Goal: Task Accomplishment & Management: Manage account settings

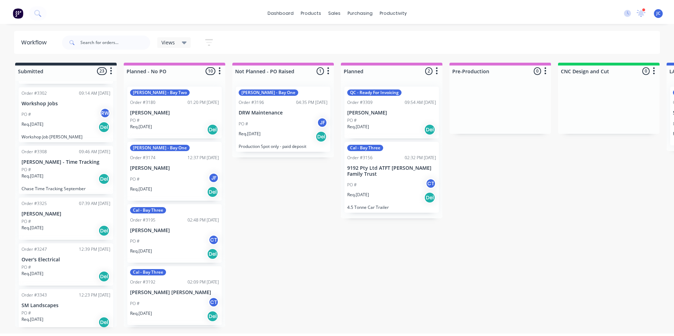
scroll to position [176, 0]
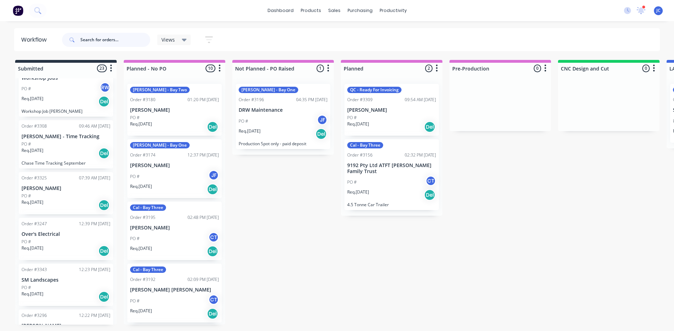
click at [95, 41] on input "text" at bounding box center [115, 40] width 70 height 14
click at [56, 242] on div "Order #3202 02:08 PM [DATE] NICKA INVESTMENTS PTY LTD PO # Req. [DATE] Del Orde…" at bounding box center [65, 201] width 101 height 246
click at [70, 239] on div "PO #" at bounding box center [65, 242] width 89 height 6
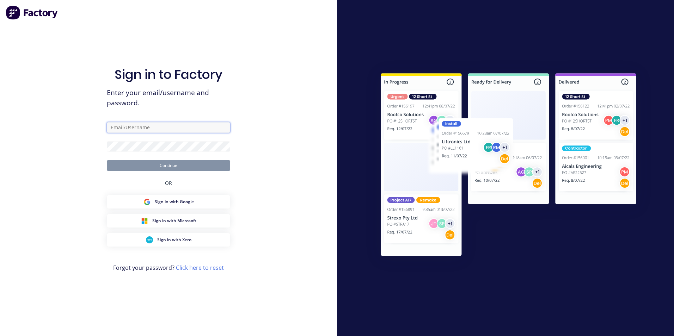
type input "[PERSON_NAME][EMAIL_ADDRESS][DOMAIN_NAME]"
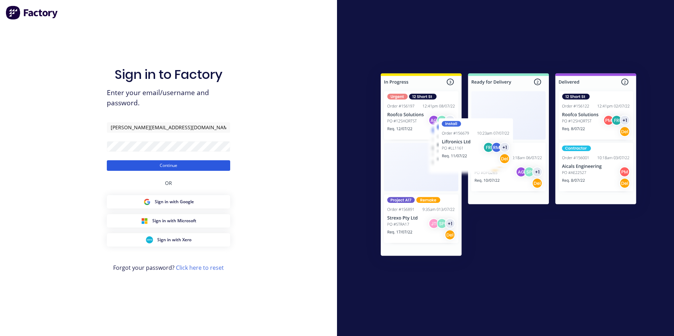
click at [187, 166] on button "Continue" at bounding box center [168, 165] width 123 height 11
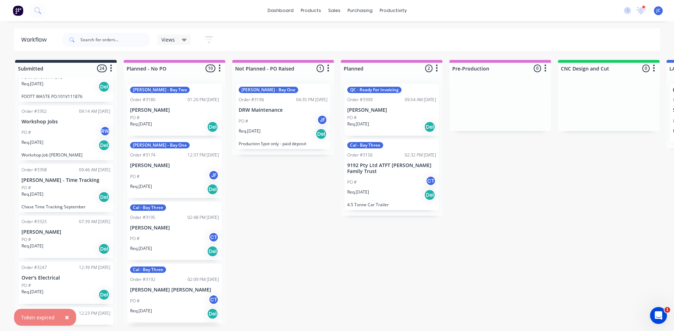
scroll to position [211, 0]
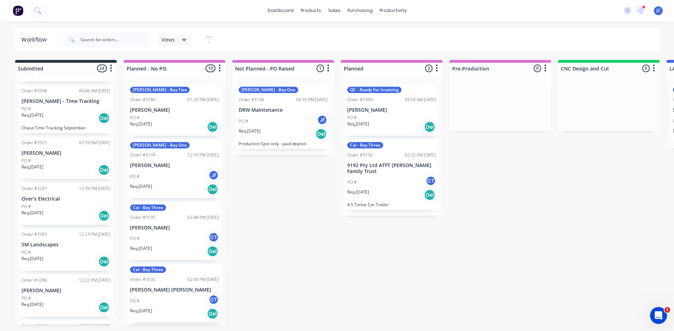
click at [57, 207] on div "PO #" at bounding box center [65, 206] width 89 height 6
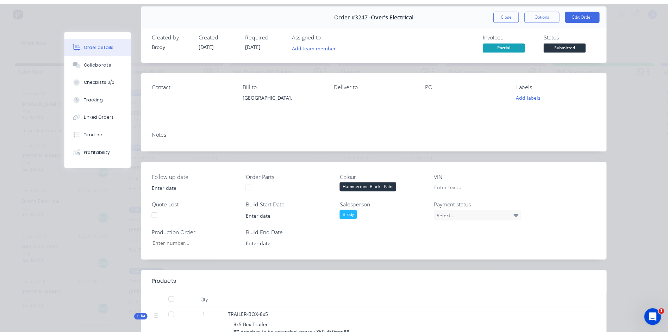
scroll to position [0, 0]
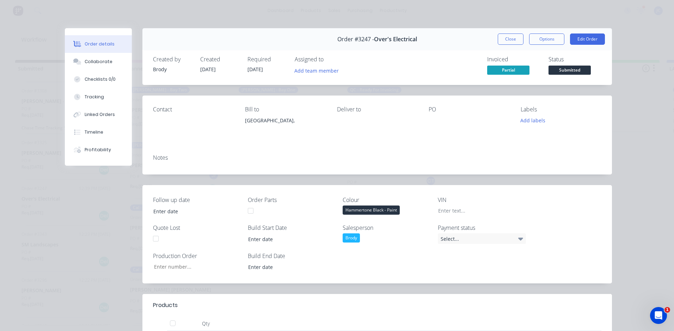
click at [514, 41] on button "Close" at bounding box center [511, 38] width 26 height 11
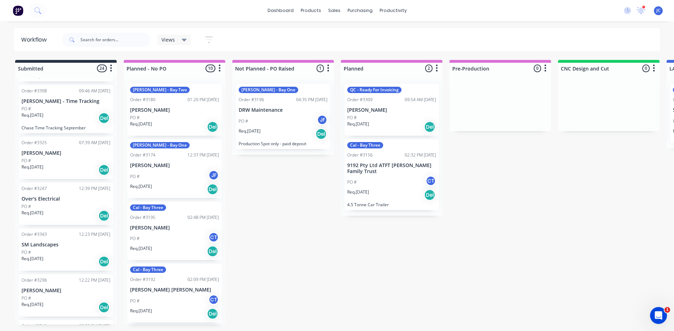
click at [49, 210] on div "Req. [DATE] Del" at bounding box center [65, 216] width 89 height 12
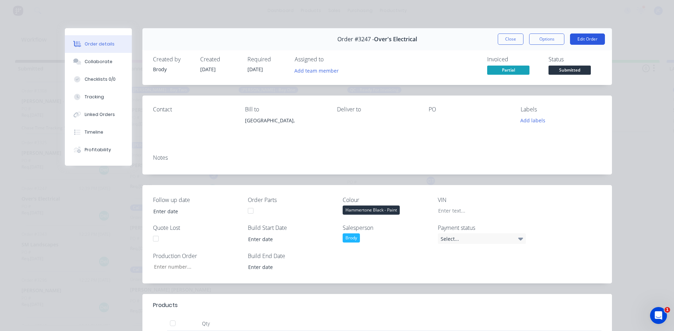
click at [581, 38] on button "Edit Order" at bounding box center [587, 38] width 35 height 11
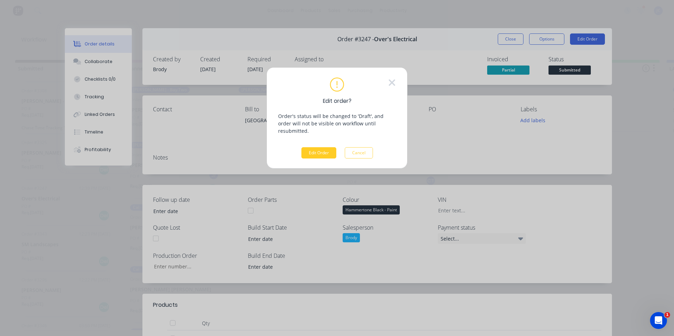
click at [315, 147] on button "Edit Order" at bounding box center [318, 152] width 35 height 11
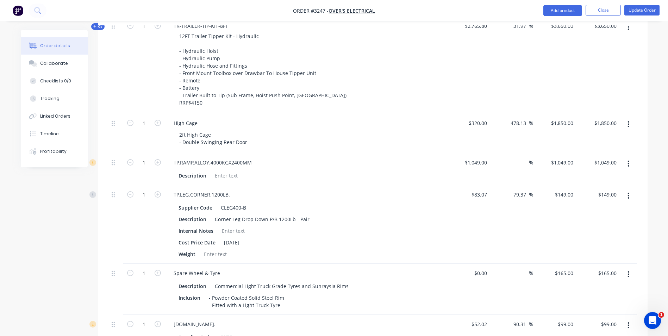
scroll to position [564, 0]
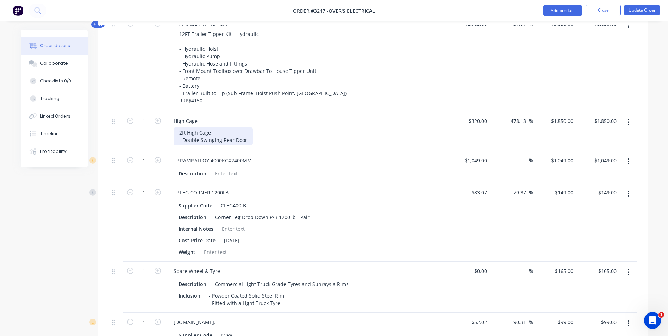
click at [249, 142] on div "2ft High Cage - Double Swinging Rear Door" at bounding box center [213, 137] width 79 height 18
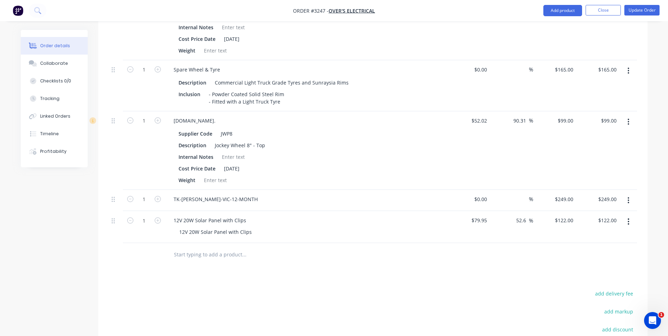
scroll to position [775, 0]
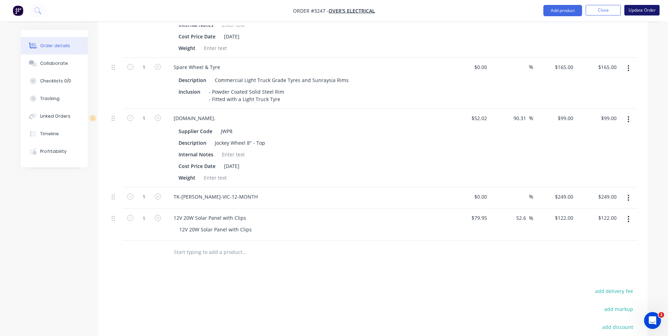
click at [643, 10] on button "Update Order" at bounding box center [642, 10] width 35 height 11
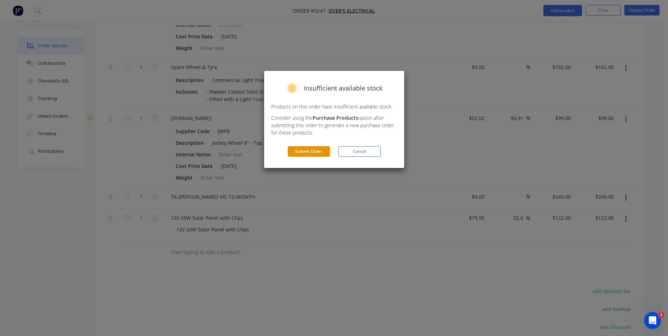
click at [295, 153] on button "Submit Order" at bounding box center [309, 151] width 42 height 11
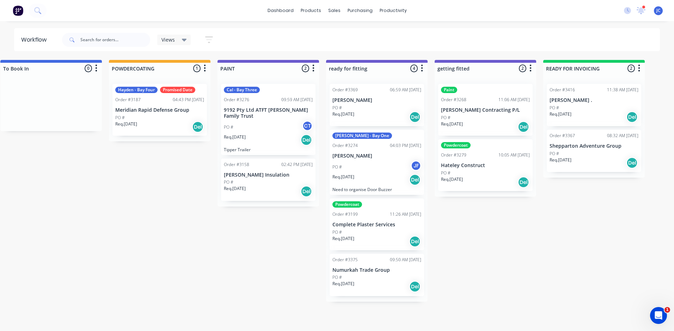
scroll to position [0, 1523]
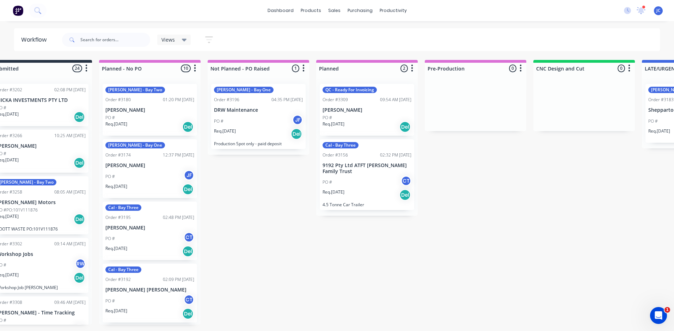
scroll to position [0, 0]
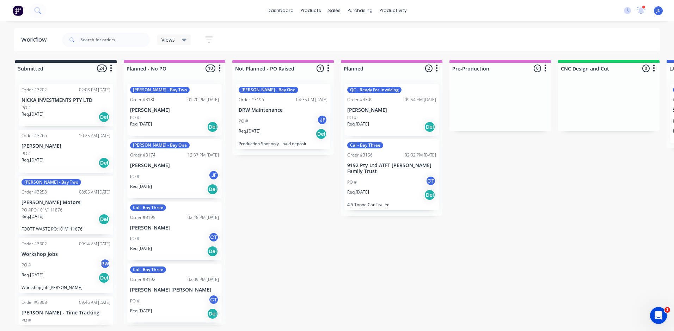
click at [39, 207] on p "PO #PO:101V111876" at bounding box center [41, 210] width 41 height 6
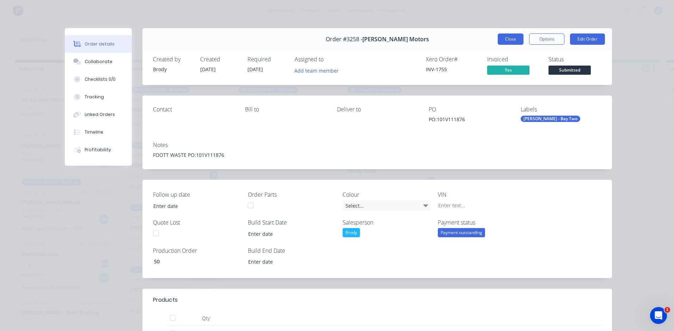
click at [514, 39] on button "Close" at bounding box center [511, 38] width 26 height 11
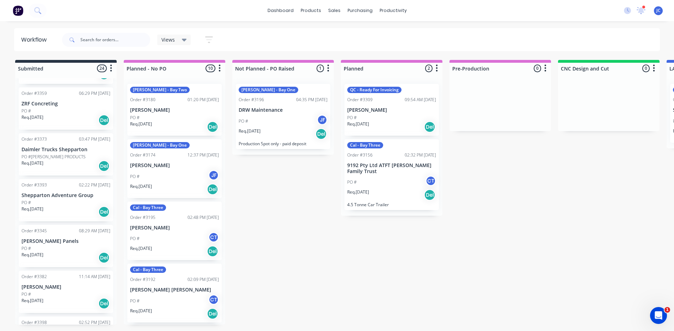
scroll to position [564, 0]
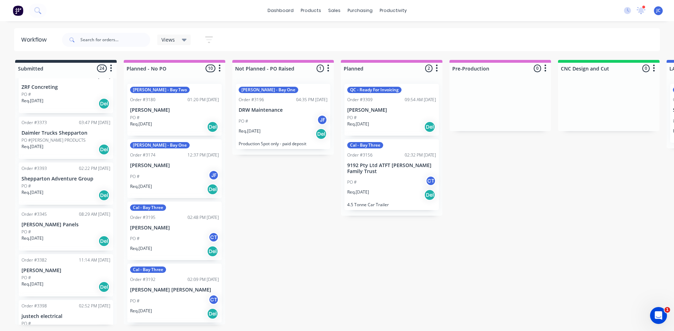
click at [52, 131] on p "Daimler Trucks Shepparton" at bounding box center [65, 133] width 89 height 6
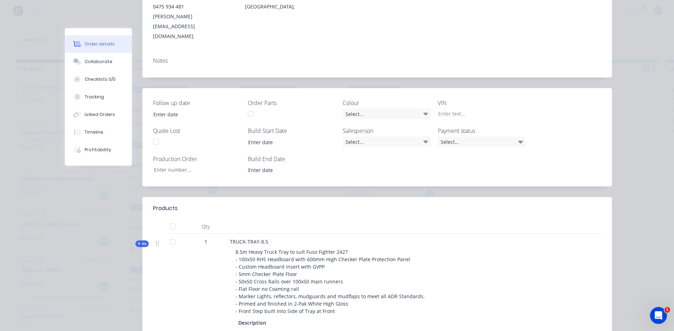
scroll to position [0, 0]
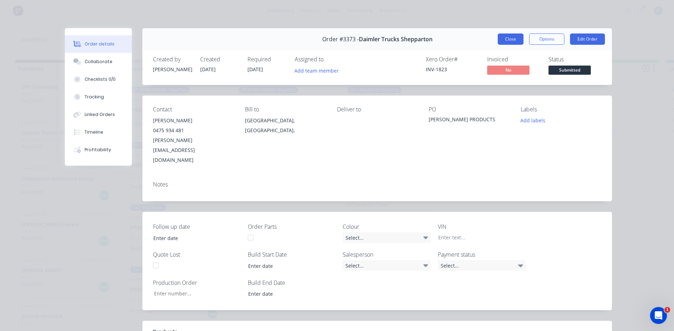
click at [498, 36] on button "Close" at bounding box center [511, 38] width 26 height 11
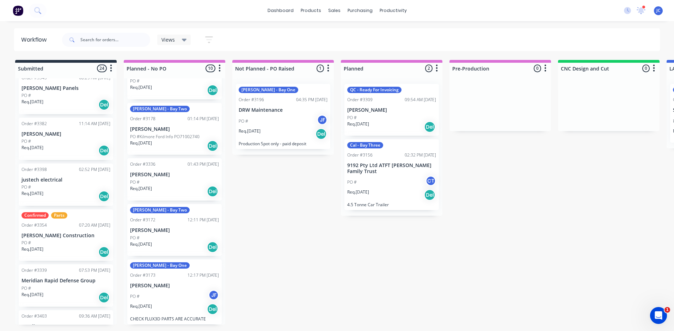
scroll to position [0, 1]
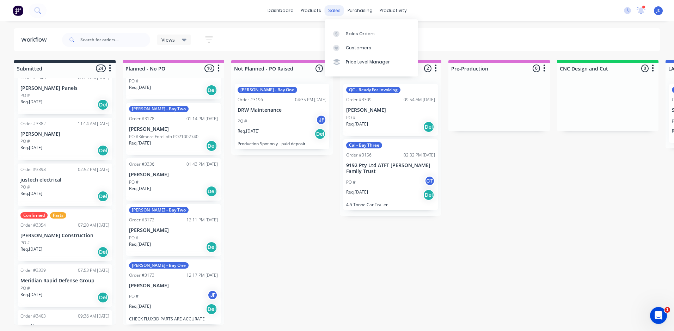
click at [336, 7] on div "sales" at bounding box center [334, 10] width 19 height 11
click at [351, 34] on div "Sales Orders" at bounding box center [360, 34] width 29 height 6
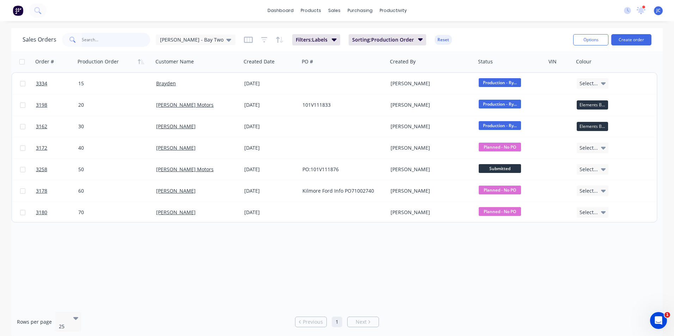
click at [111, 35] on input "text" at bounding box center [116, 40] width 69 height 14
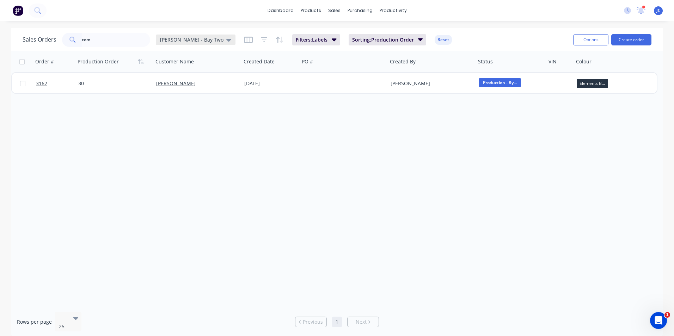
click at [188, 41] on span "[PERSON_NAME] - Bay Two" at bounding box center [191, 39] width 63 height 7
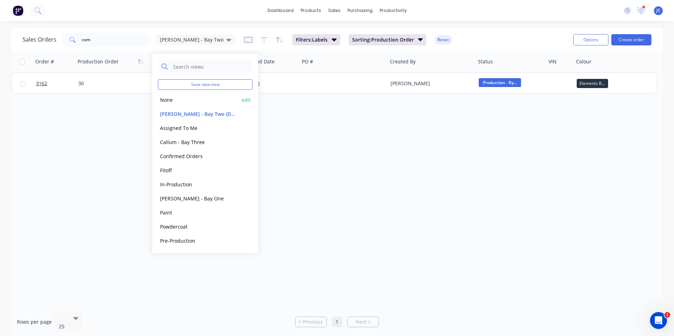
click at [190, 102] on button "None" at bounding box center [198, 100] width 80 height 8
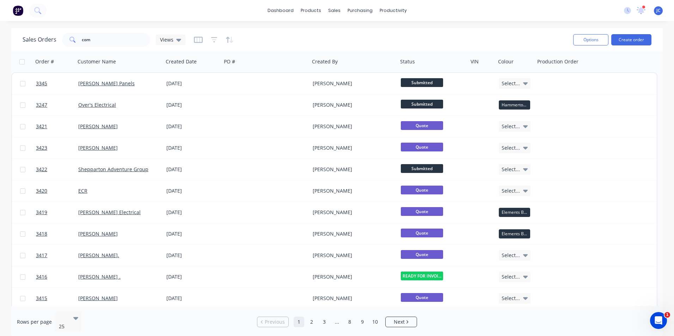
click at [100, 31] on div "Sales Orders com Views" at bounding box center [295, 39] width 545 height 17
click at [105, 39] on input "com" at bounding box center [116, 40] width 69 height 14
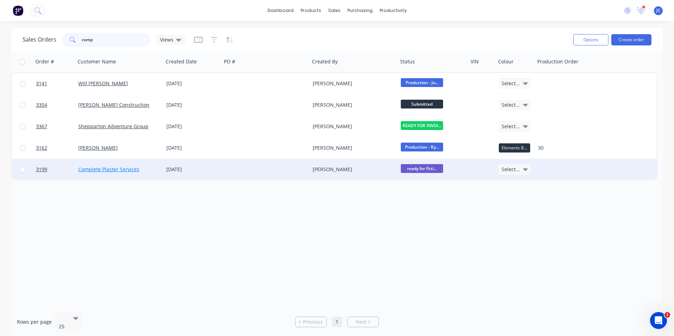
type input "comp"
click at [118, 172] on link "Complete Plaster Services" at bounding box center [108, 169] width 61 height 7
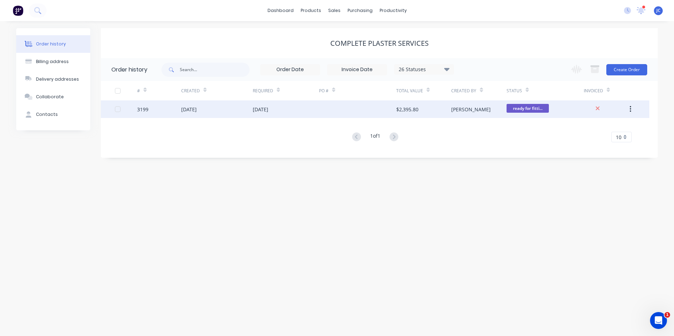
click at [253, 111] on div "[DATE]" at bounding box center [261, 109] width 16 height 7
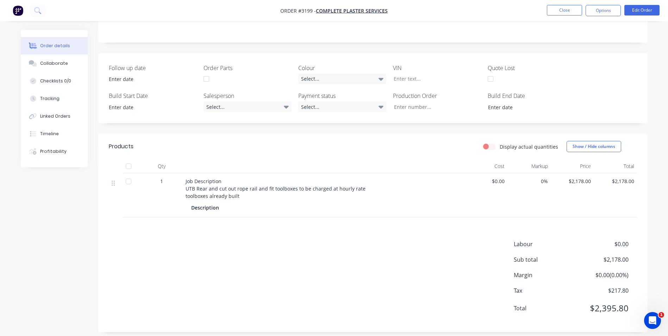
scroll to position [130, 0]
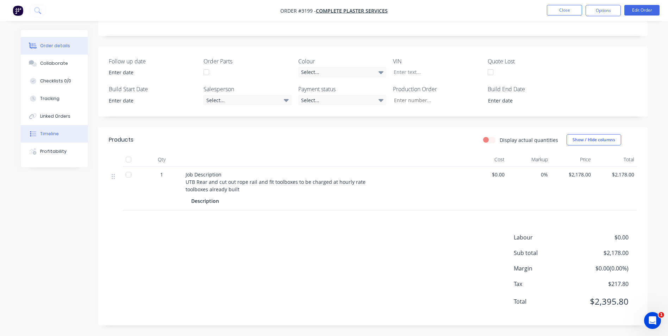
click at [45, 137] on div "Timeline" at bounding box center [49, 134] width 19 height 6
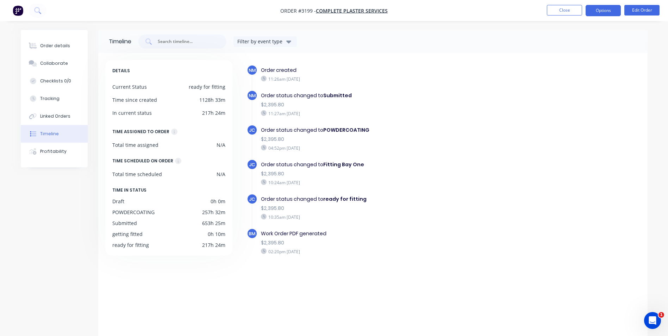
click at [614, 10] on button "Options" at bounding box center [603, 10] width 35 height 11
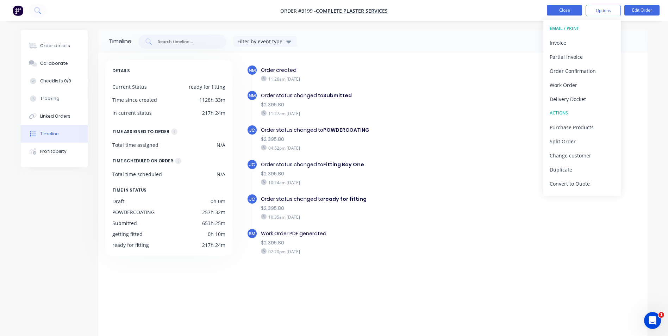
click at [576, 12] on button "Close" at bounding box center [564, 10] width 35 height 11
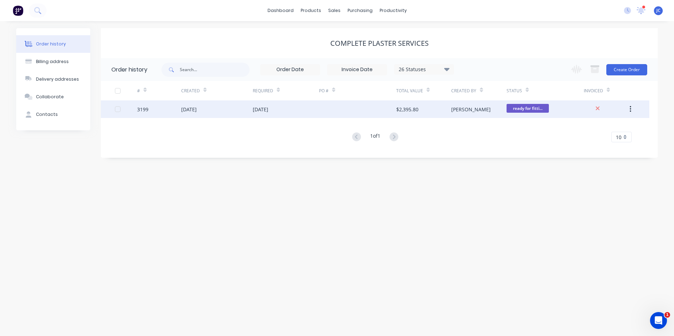
click at [173, 115] on div "3199" at bounding box center [159, 109] width 44 height 18
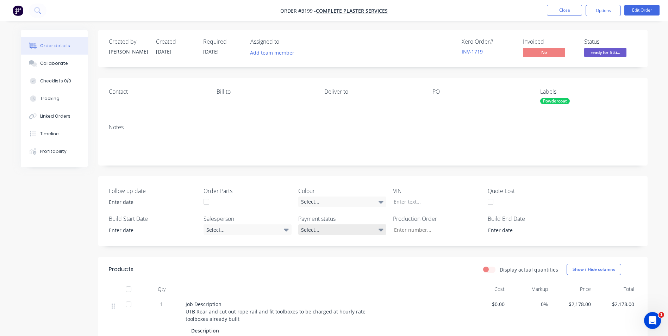
click at [346, 230] on div "Select..." at bounding box center [342, 229] width 88 height 11
click at [337, 258] on div "Payment received" at bounding box center [324, 258] width 41 height 9
click at [606, 10] on button "Options" at bounding box center [603, 10] width 35 height 11
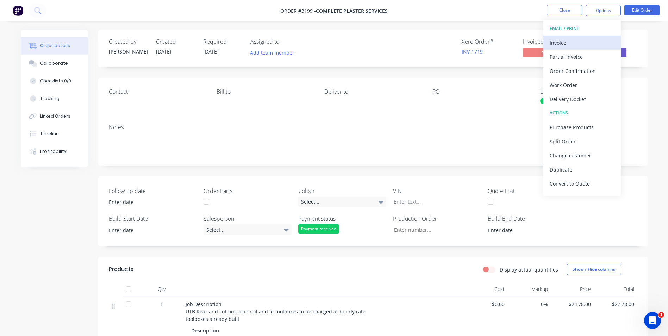
click at [586, 39] on div "Invoice" at bounding box center [582, 43] width 65 height 10
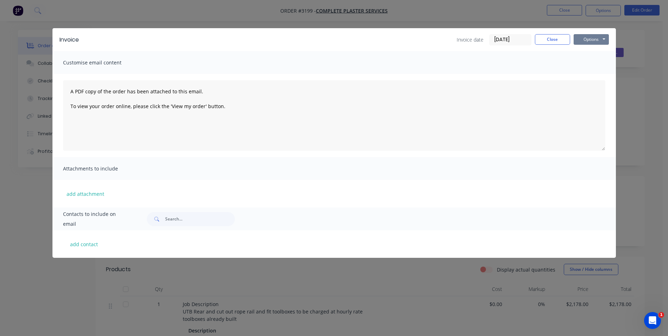
click at [586, 39] on button "Options" at bounding box center [591, 39] width 35 height 11
click at [586, 66] on button "Print" at bounding box center [596, 64] width 45 height 12
click at [549, 37] on button "Close" at bounding box center [552, 39] width 35 height 11
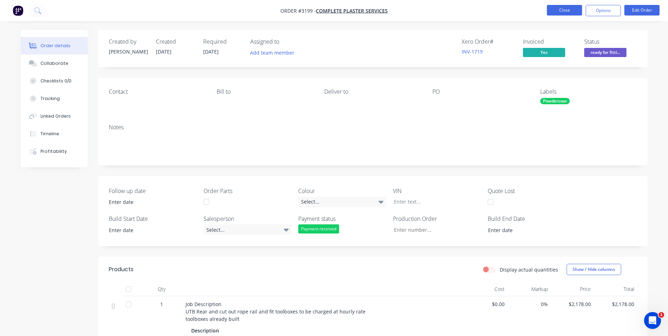
click at [560, 15] on button "Close" at bounding box center [564, 10] width 35 height 11
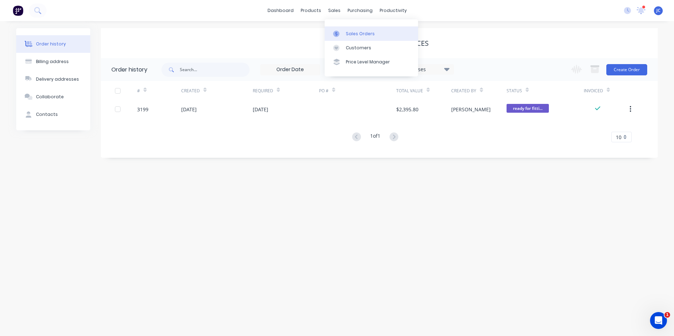
click at [364, 33] on div "Sales Orders" at bounding box center [360, 34] width 29 height 6
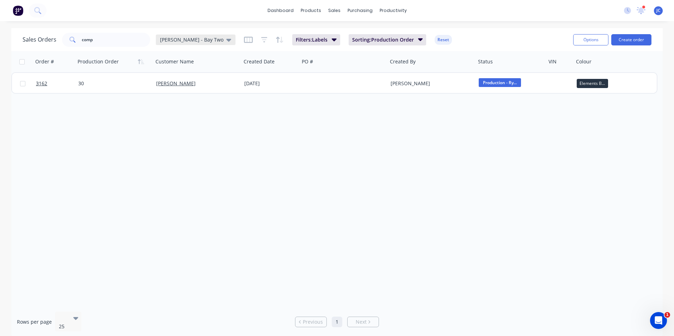
click at [190, 38] on span "[PERSON_NAME] - Bay Two" at bounding box center [191, 39] width 63 height 7
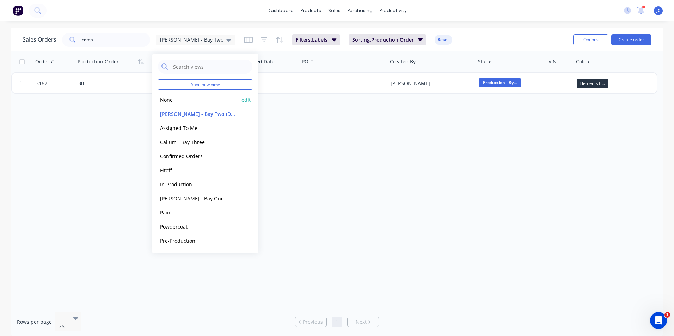
click at [179, 101] on button "None" at bounding box center [198, 100] width 80 height 8
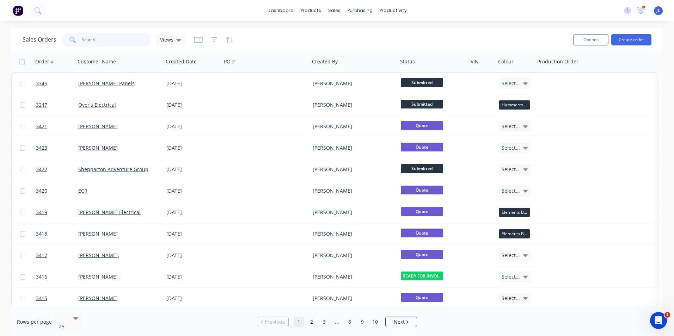
drag, startPoint x: 14, startPoint y: 46, endPoint x: -1, endPoint y: 46, distance: 15.5
click at [0, 46] on html "dashboard products sales purchasing productivity dashboard products Product Cat…" at bounding box center [337, 168] width 674 height 336
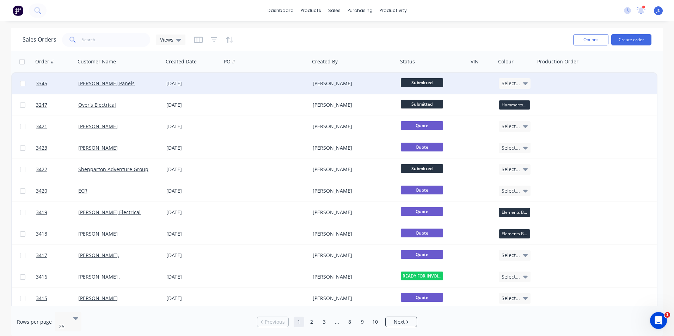
click at [86, 90] on div "[PERSON_NAME] Panels" at bounding box center [119, 83] width 88 height 21
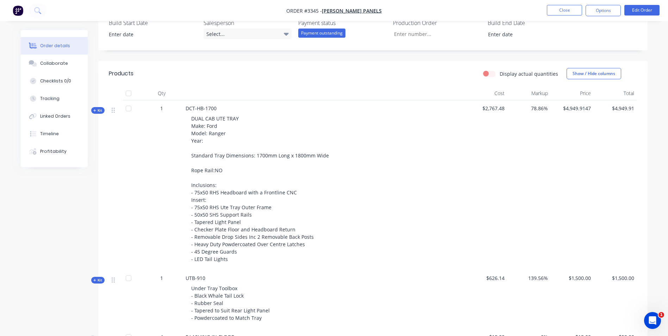
scroll to position [211, 0]
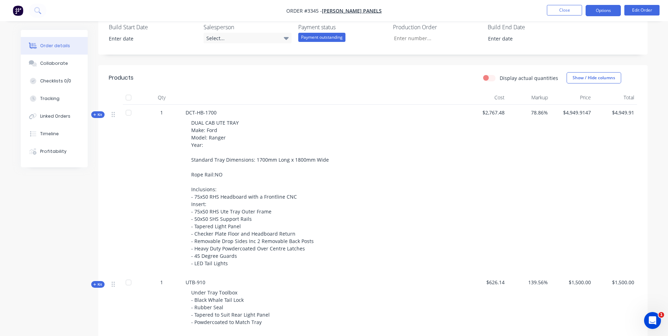
click at [601, 8] on button "Options" at bounding box center [603, 10] width 35 height 11
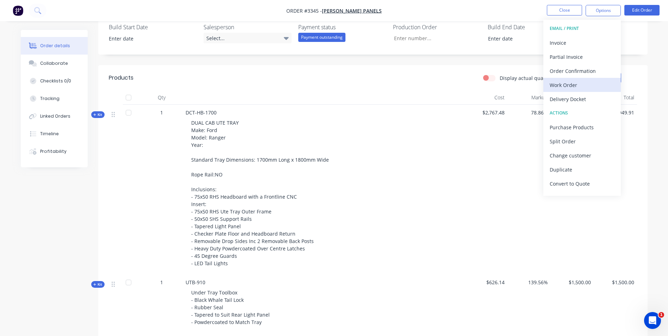
click at [584, 87] on div "Work Order" at bounding box center [582, 85] width 65 height 10
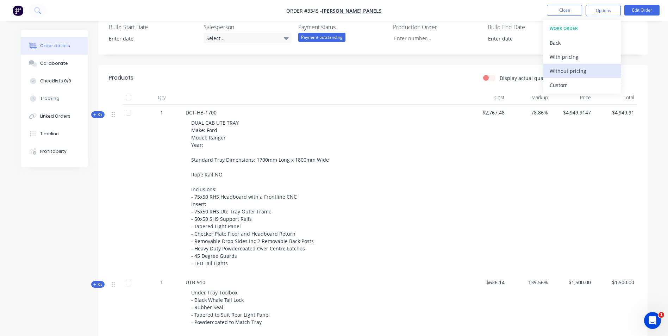
click at [585, 73] on div "Without pricing" at bounding box center [582, 71] width 65 height 10
click at [569, 8] on button "Close" at bounding box center [564, 10] width 35 height 11
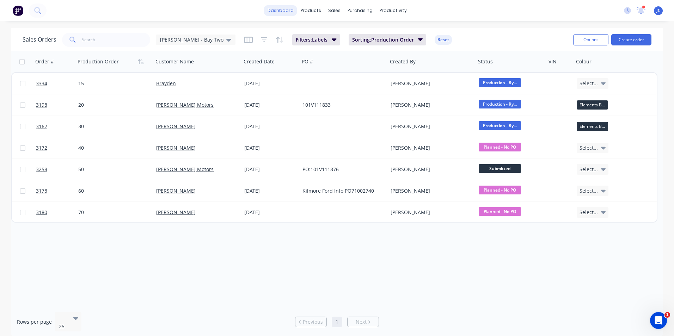
click at [290, 14] on link "dashboard" at bounding box center [280, 10] width 33 height 11
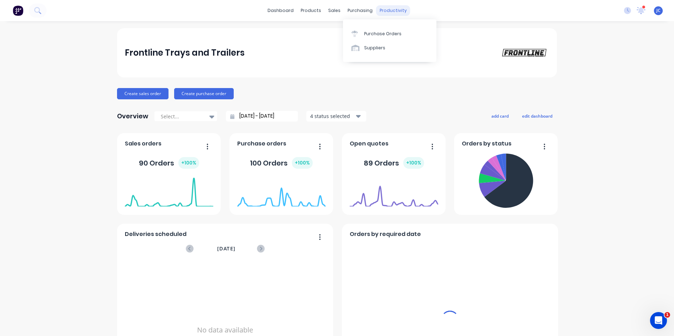
drag, startPoint x: 390, startPoint y: 11, endPoint x: 391, endPoint y: 36, distance: 25.0
click at [390, 10] on div "productivity" at bounding box center [393, 10] width 34 height 11
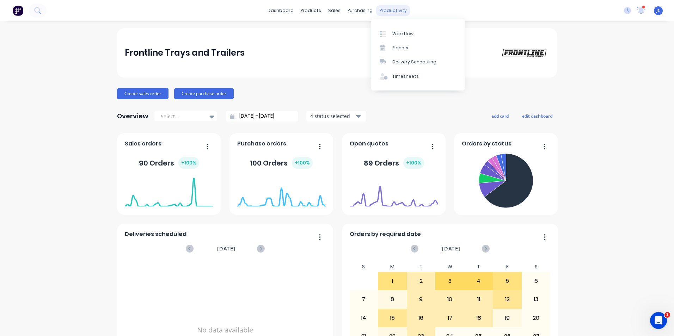
click at [383, 8] on div "productivity" at bounding box center [393, 10] width 34 height 11
click at [394, 34] on div "Workflow" at bounding box center [402, 34] width 21 height 6
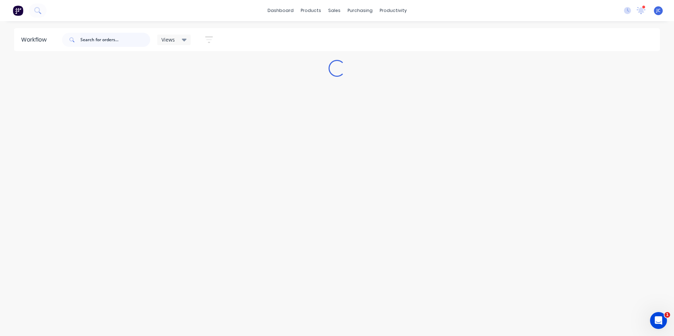
click at [101, 40] on input "text" at bounding box center [115, 40] width 70 height 14
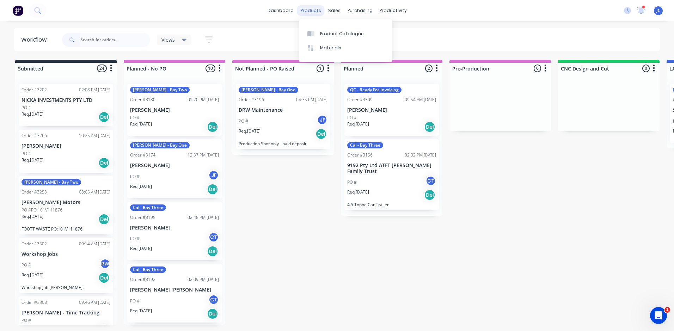
click at [315, 8] on div "products" at bounding box center [310, 10] width 27 height 11
click at [336, 9] on div "sales" at bounding box center [334, 10] width 19 height 11
click at [357, 34] on div "Sales Orders" at bounding box center [360, 34] width 29 height 6
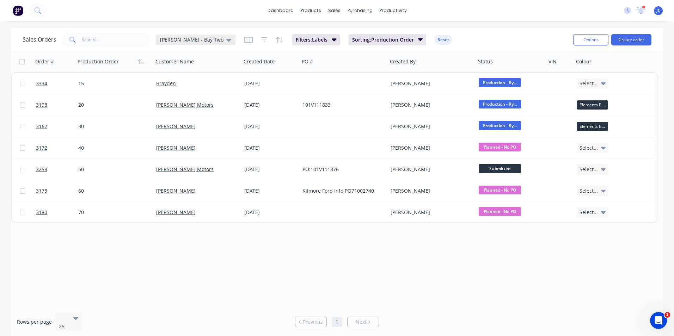
click at [178, 42] on span "[PERSON_NAME] - Bay Two" at bounding box center [191, 39] width 63 height 7
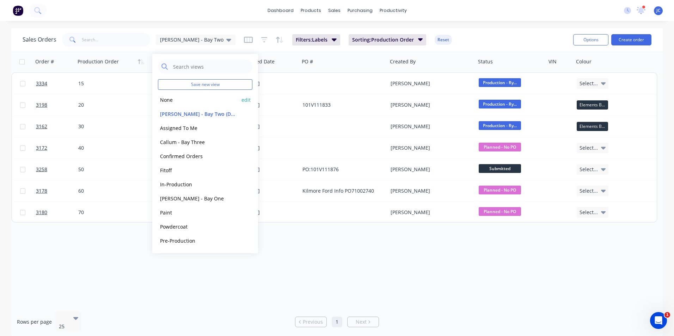
click at [180, 95] on div "None edit" at bounding box center [205, 100] width 94 height 14
click at [177, 99] on button "None" at bounding box center [198, 100] width 80 height 8
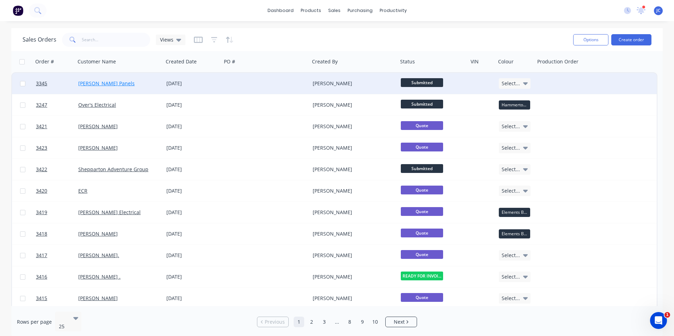
click at [110, 85] on link "[PERSON_NAME] Panels" at bounding box center [106, 83] width 56 height 7
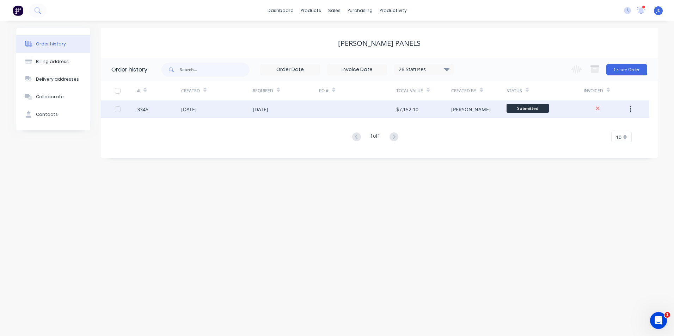
click at [457, 103] on div "[PERSON_NAME]" at bounding box center [478, 109] width 55 height 18
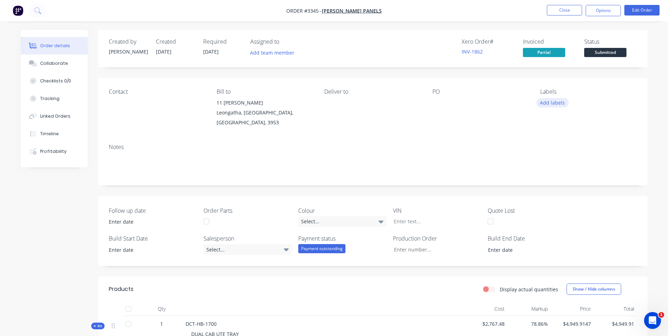
click at [559, 104] on button "Add labels" at bounding box center [553, 103] width 32 height 10
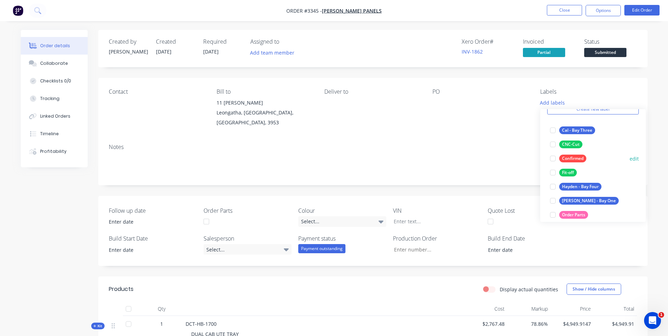
scroll to position [70, 0]
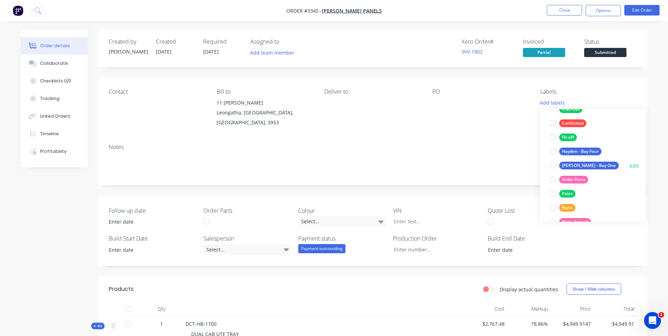
click at [585, 166] on div "[PERSON_NAME] - Bay One" at bounding box center [590, 166] width 60 height 8
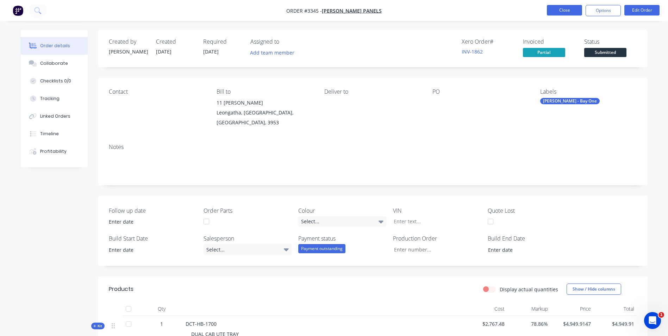
click at [575, 11] on button "Close" at bounding box center [564, 10] width 35 height 11
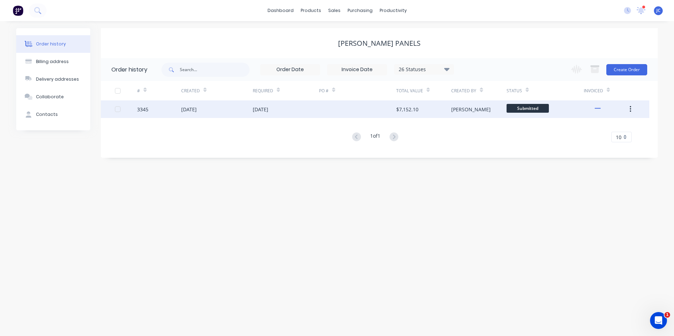
click at [327, 107] on div at bounding box center [357, 109] width 77 height 18
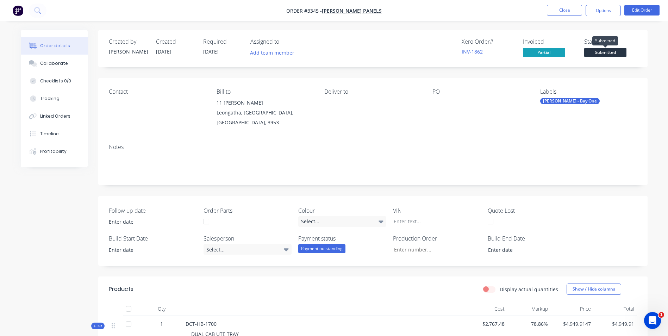
click at [621, 53] on span "Submitted" at bounding box center [606, 52] width 42 height 9
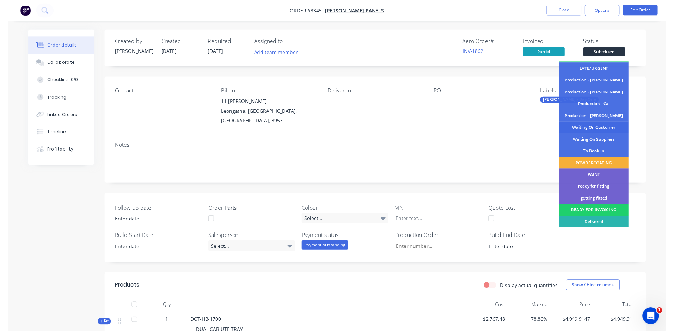
scroll to position [72, 0]
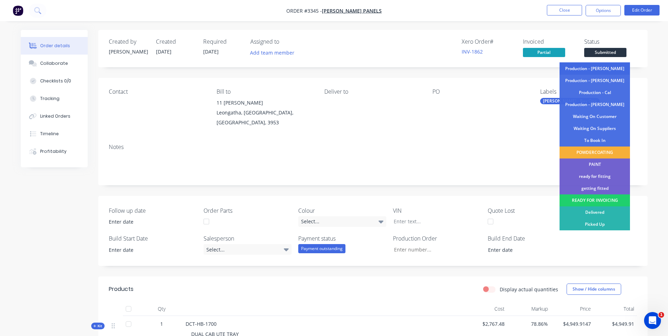
click at [599, 68] on div "Production - [PERSON_NAME]" at bounding box center [595, 69] width 70 height 12
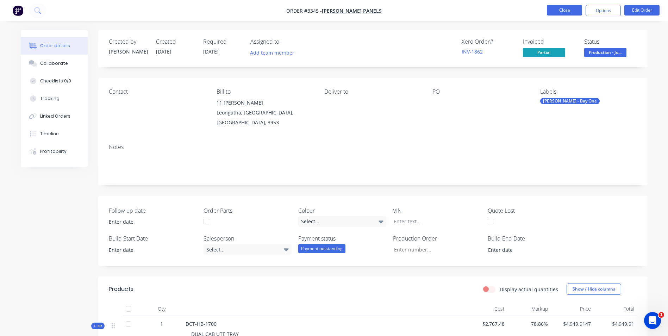
click at [554, 13] on button "Close" at bounding box center [564, 10] width 35 height 11
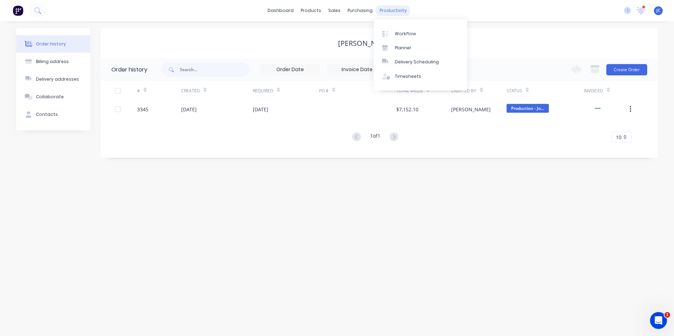
click at [380, 11] on div "productivity" at bounding box center [393, 10] width 34 height 11
click at [406, 32] on div "Workflow" at bounding box center [405, 34] width 21 height 6
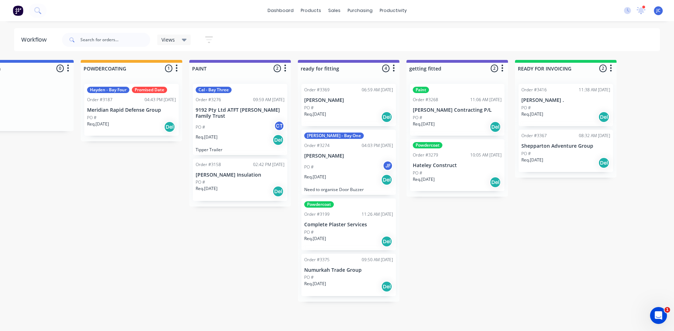
scroll to position [0, 1461]
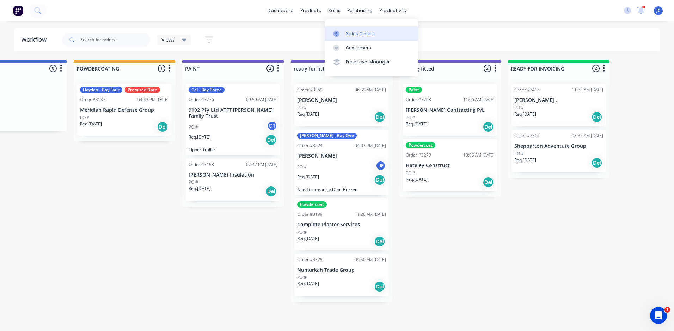
click at [340, 31] on div at bounding box center [338, 34] width 11 height 6
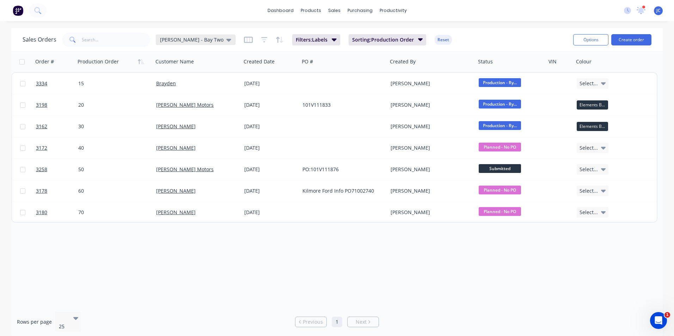
click at [195, 39] on div "[PERSON_NAME] - Bay Two" at bounding box center [195, 40] width 71 height 6
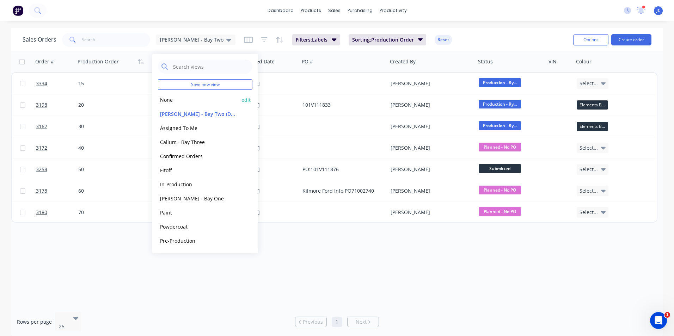
click at [193, 100] on button "None" at bounding box center [198, 100] width 80 height 8
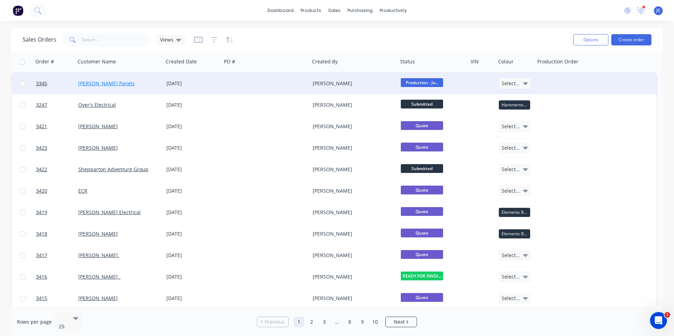
click at [81, 83] on link "[PERSON_NAME] Panels" at bounding box center [106, 83] width 56 height 7
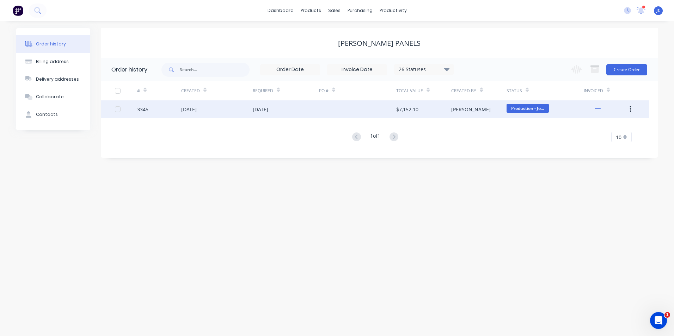
click at [262, 113] on div "[DATE]" at bounding box center [286, 109] width 66 height 18
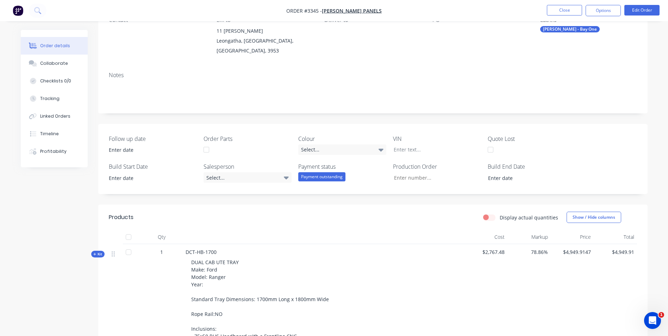
scroll to position [70, 0]
click at [643, 12] on button "Edit Order" at bounding box center [642, 10] width 35 height 11
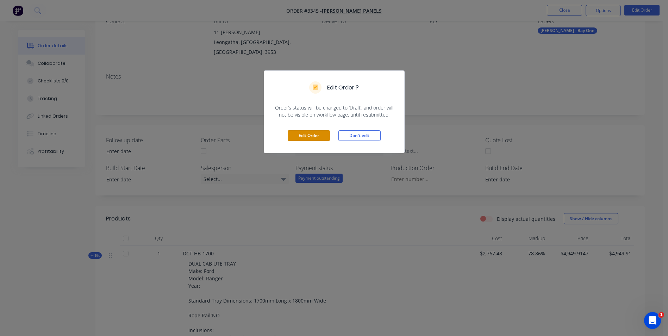
drag, startPoint x: 312, startPoint y: 137, endPoint x: 310, endPoint y: 134, distance: 3.9
click at [313, 136] on button "Edit Order" at bounding box center [309, 135] width 42 height 11
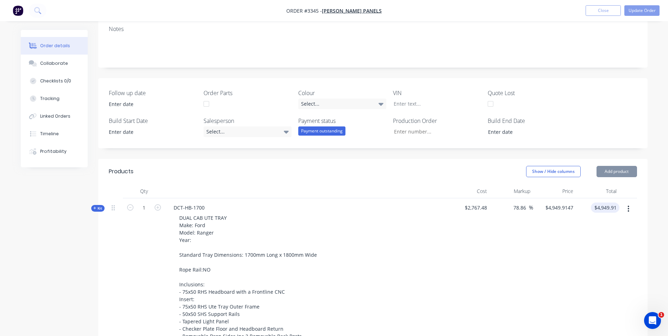
scroll to position [141, 0]
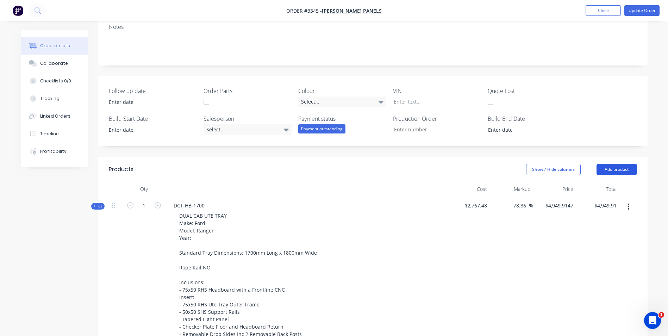
click at [619, 164] on button "Add product" at bounding box center [617, 169] width 41 height 11
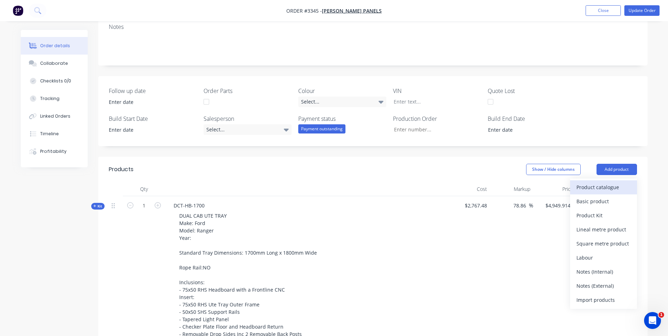
click at [615, 182] on div "Product catalogue" at bounding box center [604, 187] width 54 height 10
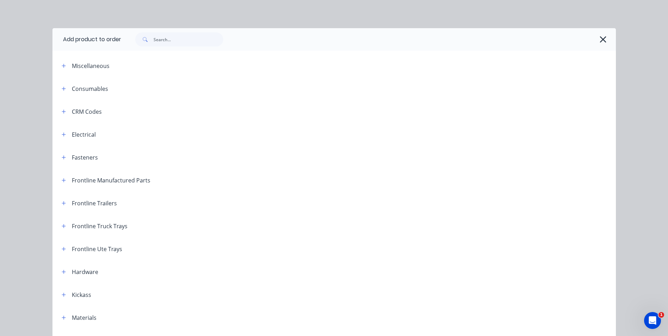
click at [147, 39] on span at bounding box center [144, 39] width 18 height 14
click at [176, 30] on div at bounding box center [368, 39] width 495 height 23
click at [171, 35] on input "text" at bounding box center [189, 39] width 70 height 14
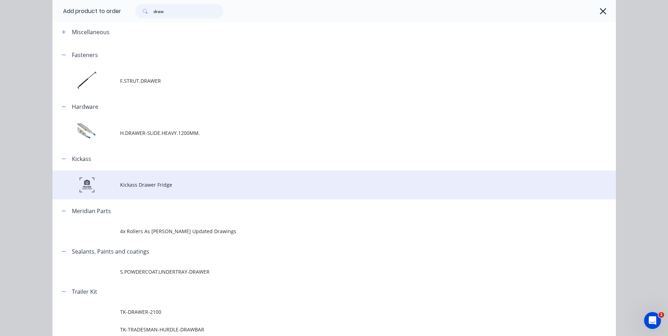
scroll to position [13, 0]
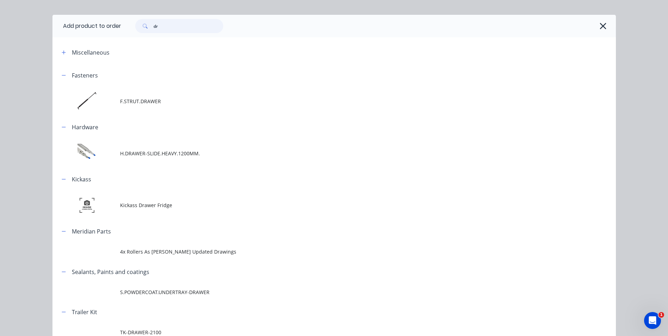
type input "d"
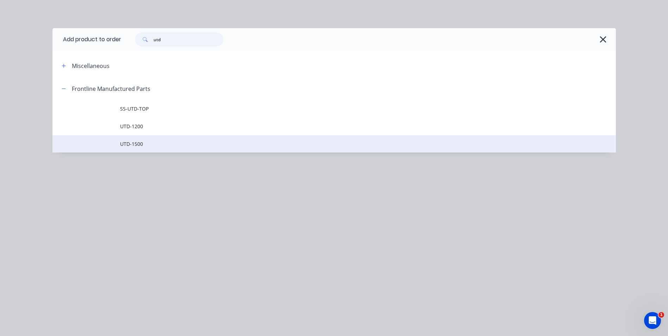
type input "utd"
click at [141, 142] on span "UTD-1500" at bounding box center [318, 143] width 397 height 7
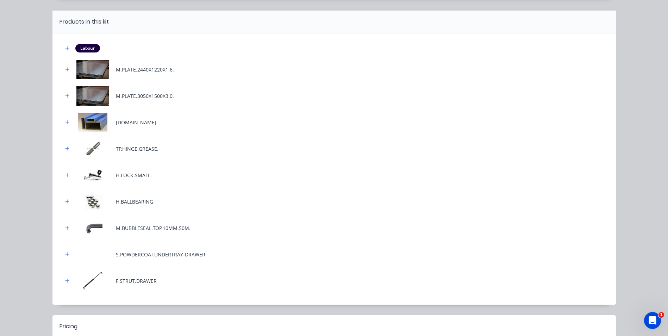
scroll to position [137, 0]
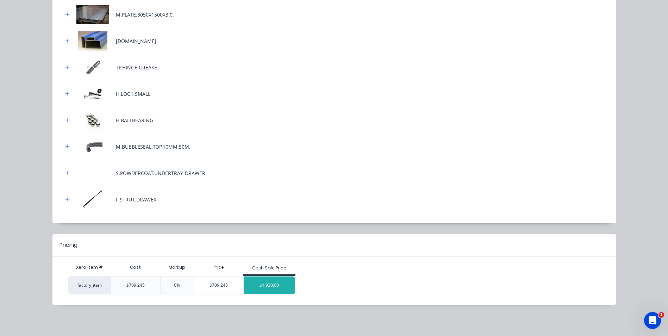
click at [272, 290] on div "$1,920.00" at bounding box center [269, 286] width 51 height 18
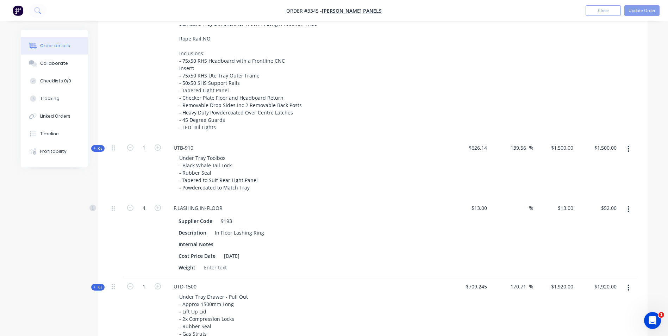
scroll to position [458, 0]
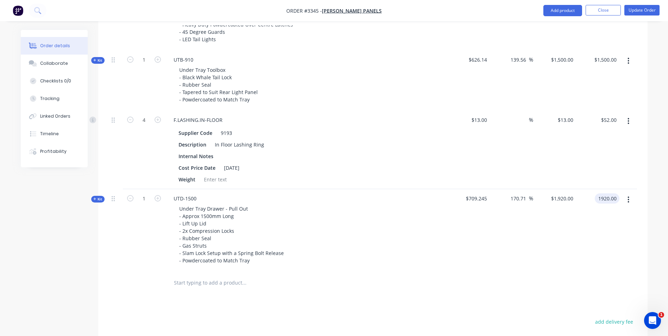
click at [607, 193] on input "1920.00" at bounding box center [609, 198] width 22 height 10
type input "2100"
type input "196.09"
type input "$2,100.00"
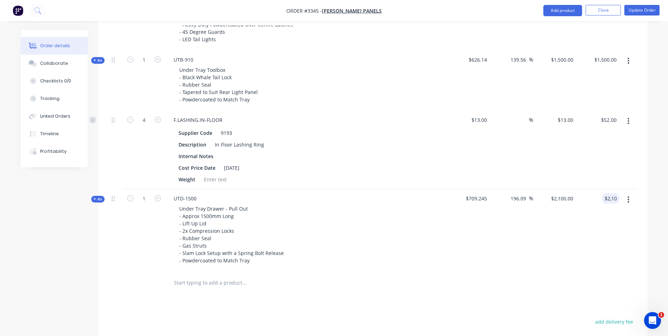
click at [415, 273] on div at bounding box center [292, 283] width 254 height 23
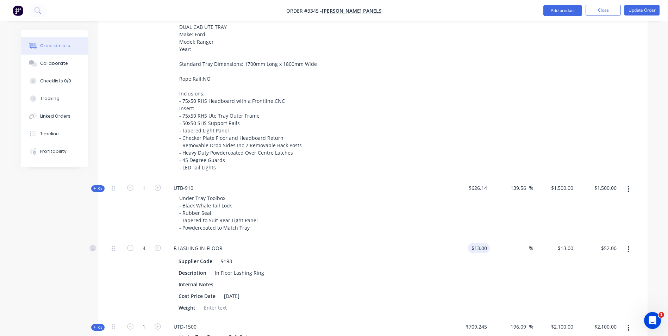
scroll to position [576, 0]
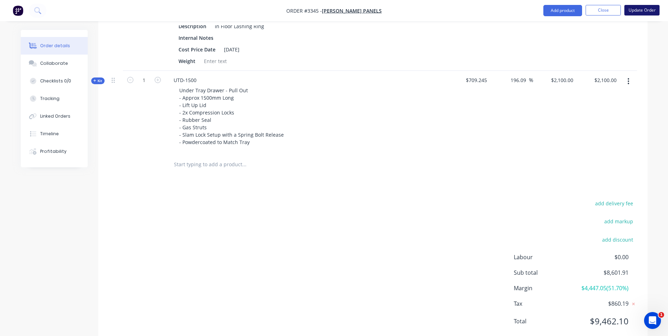
click at [641, 10] on button "Update Order" at bounding box center [642, 10] width 35 height 11
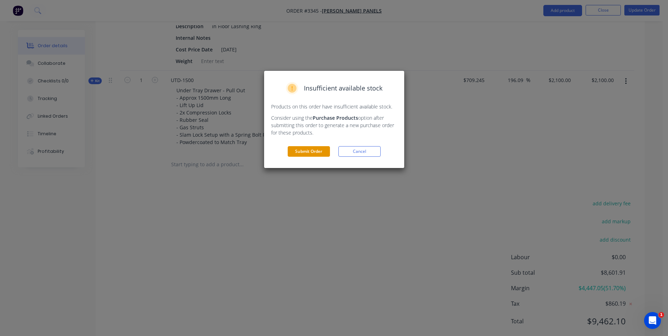
click at [311, 147] on button "Submit Order" at bounding box center [309, 151] width 42 height 11
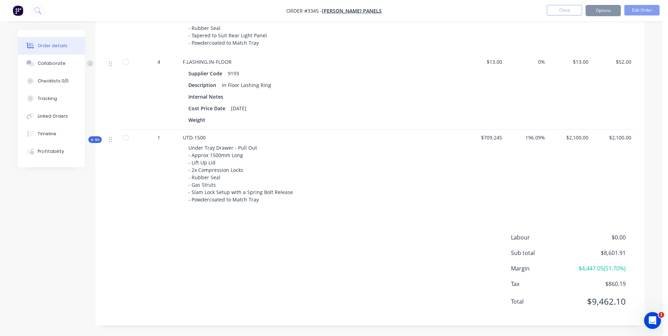
scroll to position [484, 0]
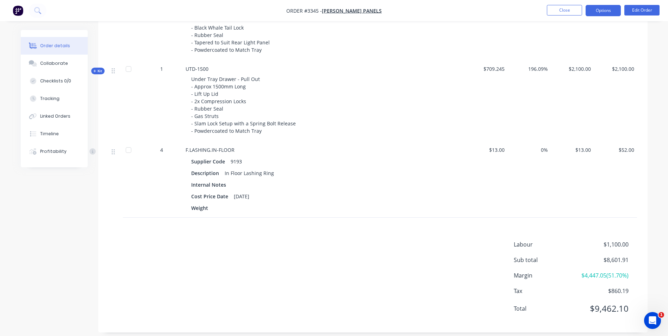
click at [604, 12] on button "Options" at bounding box center [603, 10] width 35 height 11
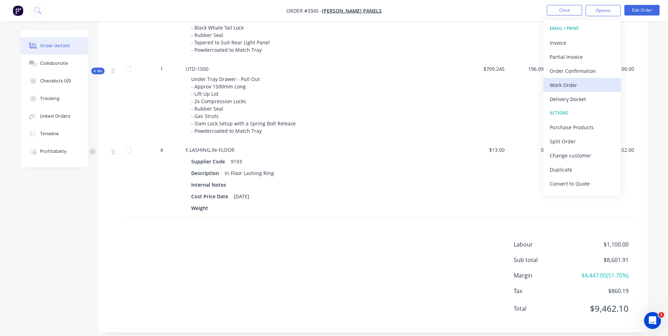
click at [572, 83] on div "Work Order" at bounding box center [582, 85] width 65 height 10
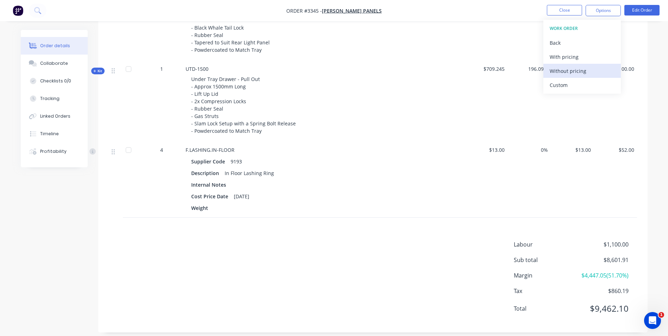
click at [574, 74] on div "Without pricing" at bounding box center [582, 71] width 65 height 10
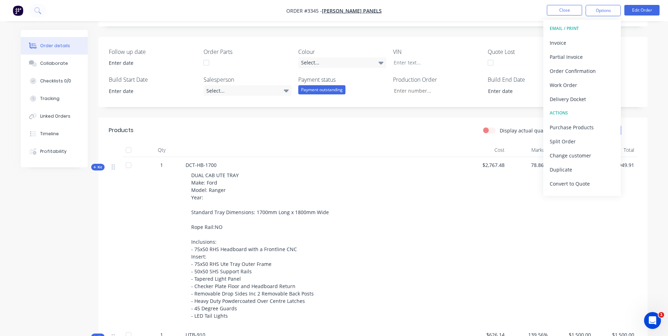
scroll to position [61, 0]
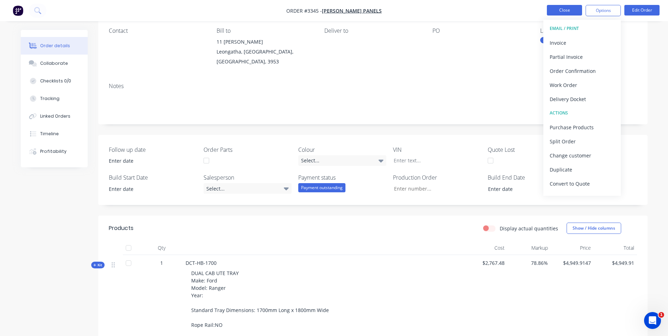
click at [567, 8] on button "Close" at bounding box center [564, 10] width 35 height 11
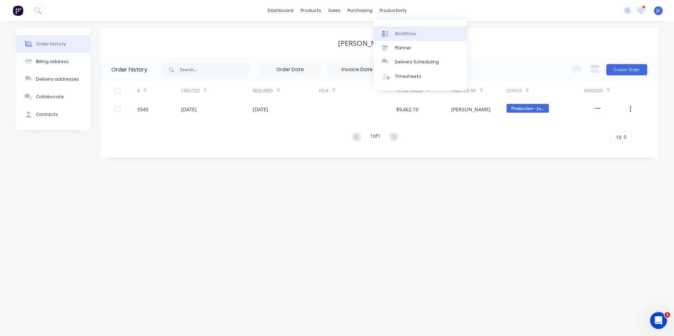
click at [399, 32] on div "Workflow" at bounding box center [405, 34] width 21 height 6
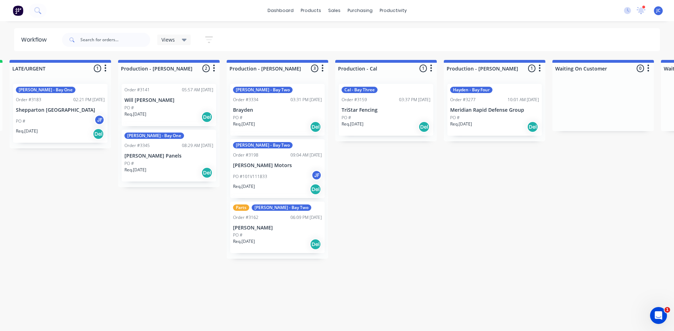
scroll to position [0, 658]
